Goal: Find specific page/section: Find specific page/section

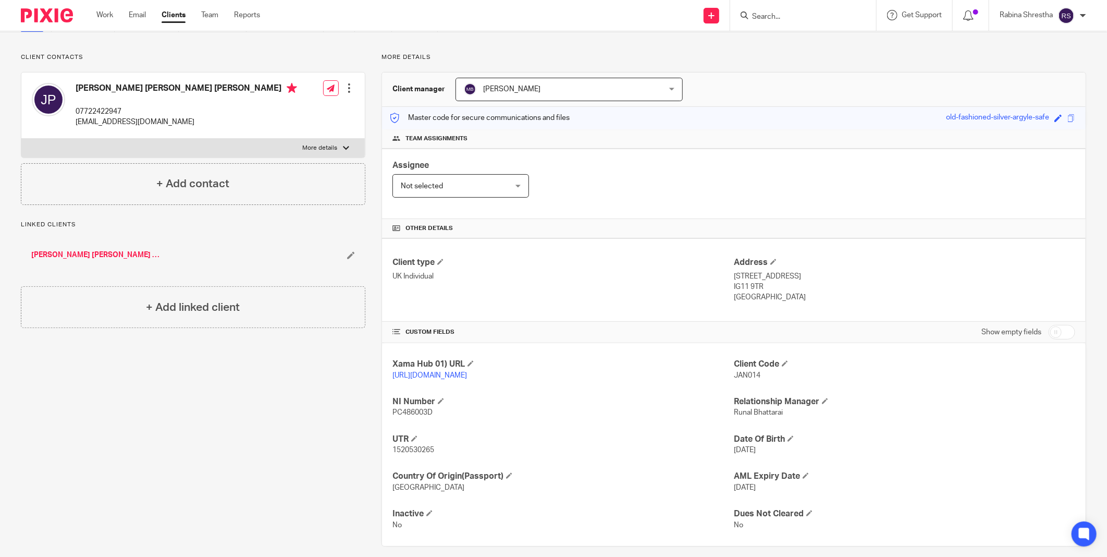
scroll to position [68, 0]
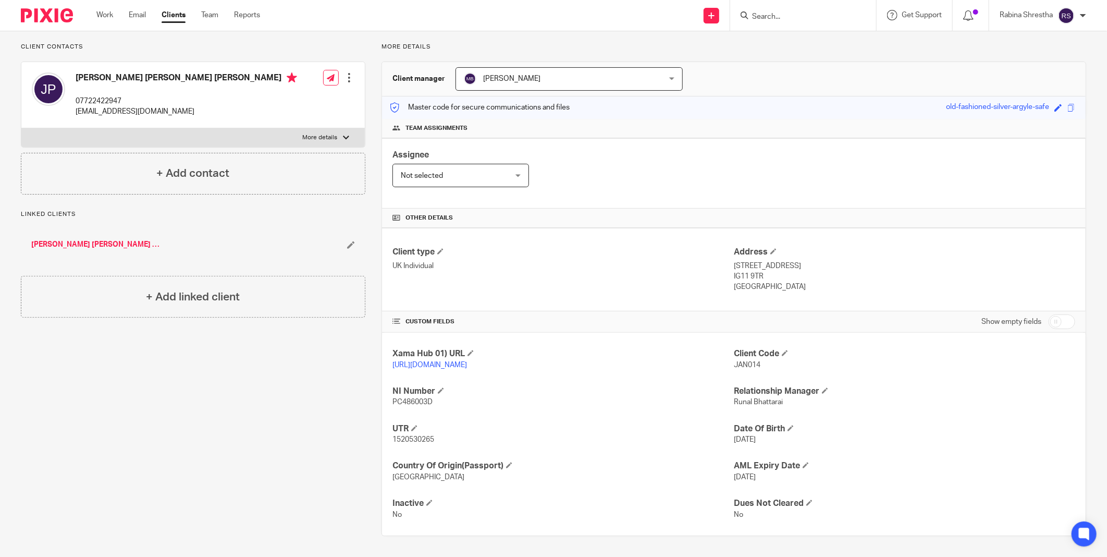
drag, startPoint x: 744, startPoint y: 440, endPoint x: 756, endPoint y: 443, distance: 13.0
click at [756, 443] on p "[DATE]" at bounding box center [904, 439] width 341 height 10
drag, startPoint x: 756, startPoint y: 443, endPoint x: 742, endPoint y: 446, distance: 14.2
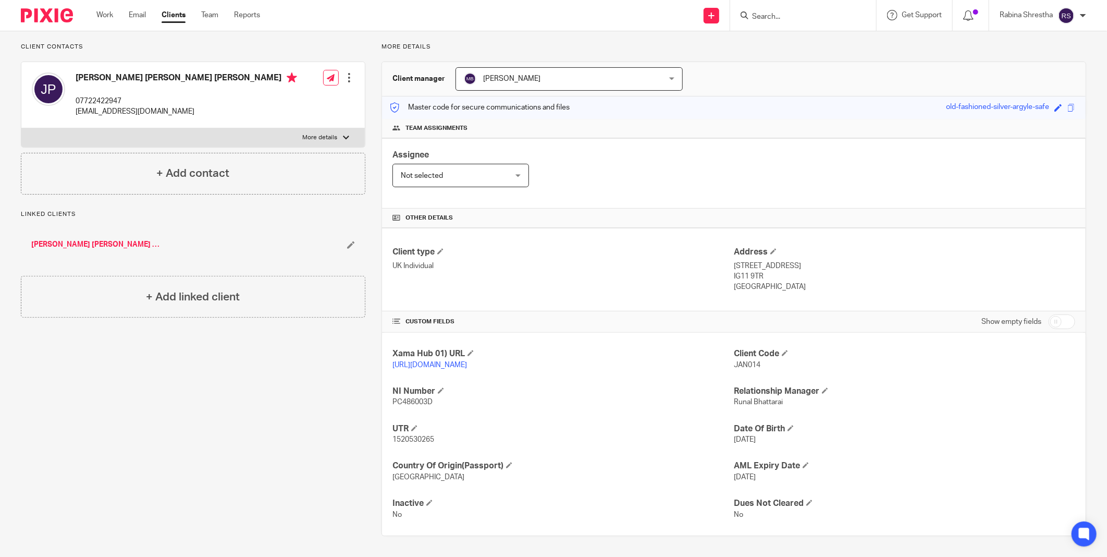
click at [742, 446] on div "Xama Hub 01) URL [URL][DOMAIN_NAME] Client Code JAN014 NI Number PC486003D Rela…" at bounding box center [734, 433] width 704 height 203
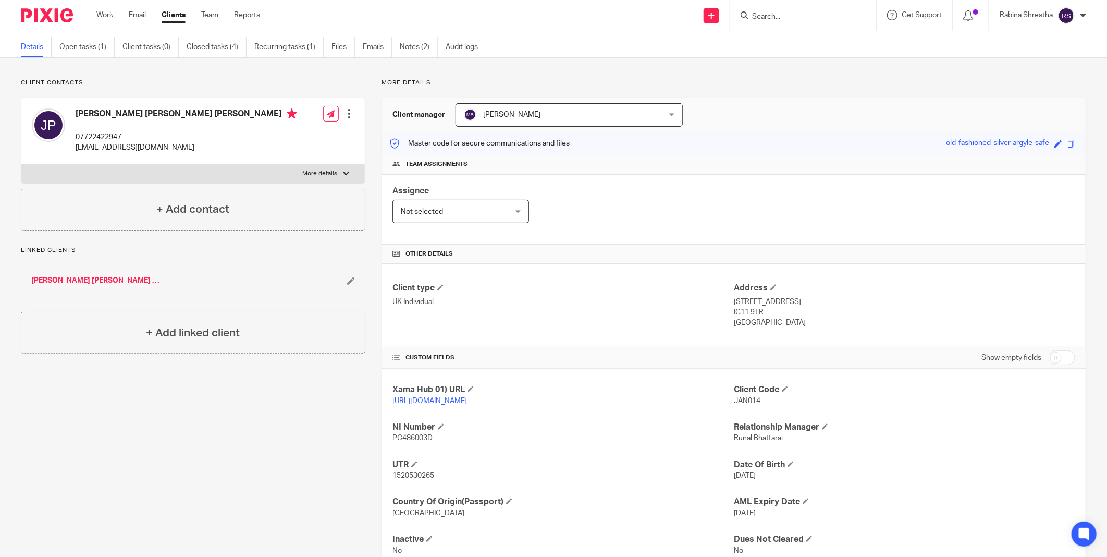
scroll to position [0, 0]
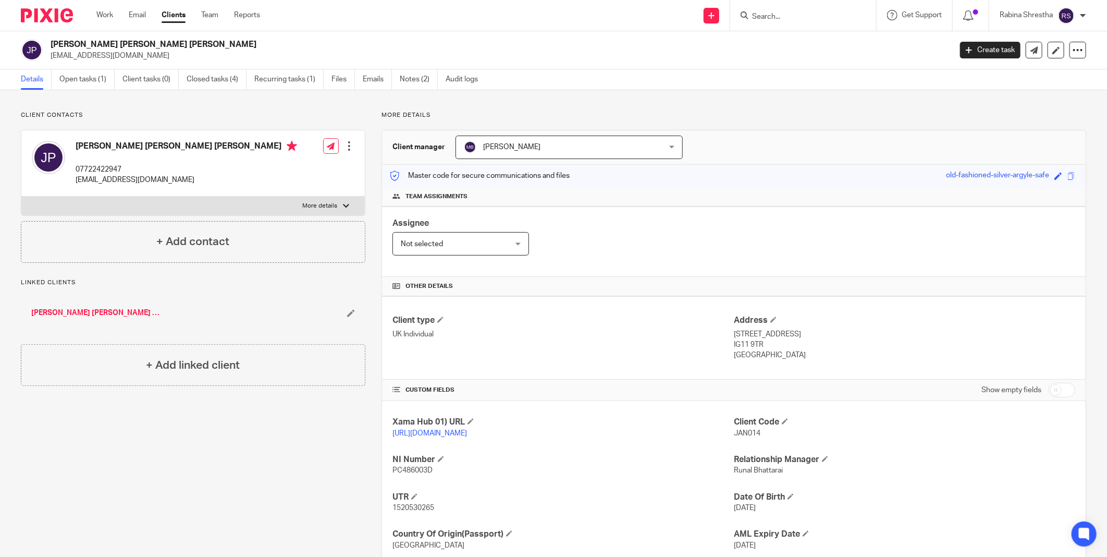
click at [910, 101] on div "Client contacts [PERSON_NAME] [PERSON_NAME] [PERSON_NAME] 07722422947 [EMAIL_AD…" at bounding box center [553, 357] width 1107 height 535
click at [251, 94] on div "Client contacts [PERSON_NAME] [PERSON_NAME] [PERSON_NAME] 07722422947 [EMAIL_AD…" at bounding box center [553, 357] width 1107 height 535
click at [216, 167] on div "[PERSON_NAME] [PERSON_NAME] [PERSON_NAME] 07722422947 [EMAIL_ADDRESS][DOMAIN_NA…" at bounding box center [192, 163] width 343 height 66
click at [822, 230] on div "Assignee Not selected Not selected Not selected [PERSON_NAME] [PERSON_NAME] [PE…" at bounding box center [734, 241] width 704 height 70
click at [740, 133] on div "Client manager [PERSON_NAME] [PERSON_NAME] [PERSON_NAME] [PERSON_NAME] [PERSON_…" at bounding box center [734, 147] width 704 height 34
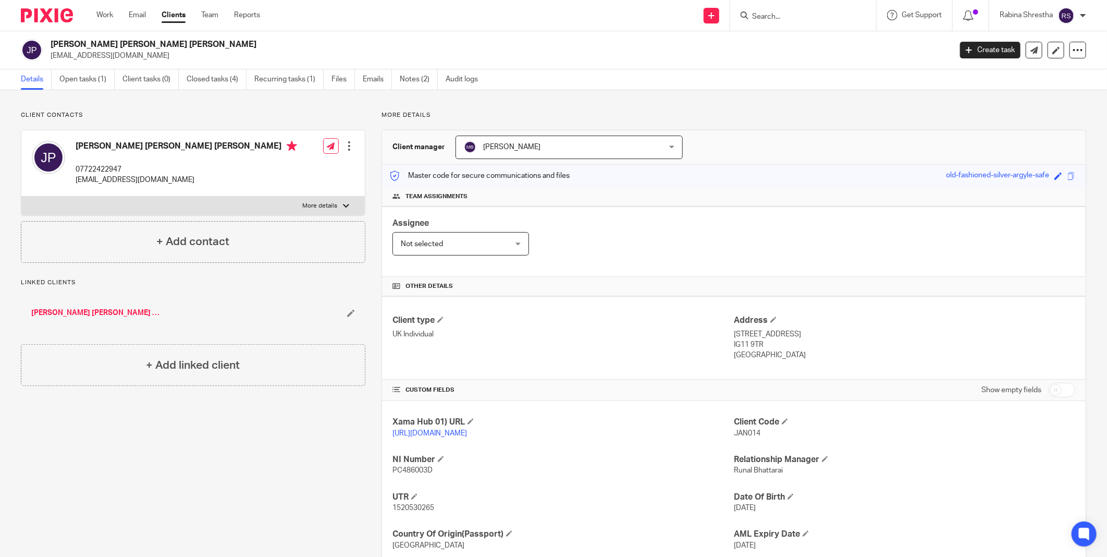
click at [355, 48] on h2 "[PERSON_NAME] [PERSON_NAME] [PERSON_NAME]" at bounding box center [408, 44] width 715 height 11
